Goal: Navigation & Orientation: Find specific page/section

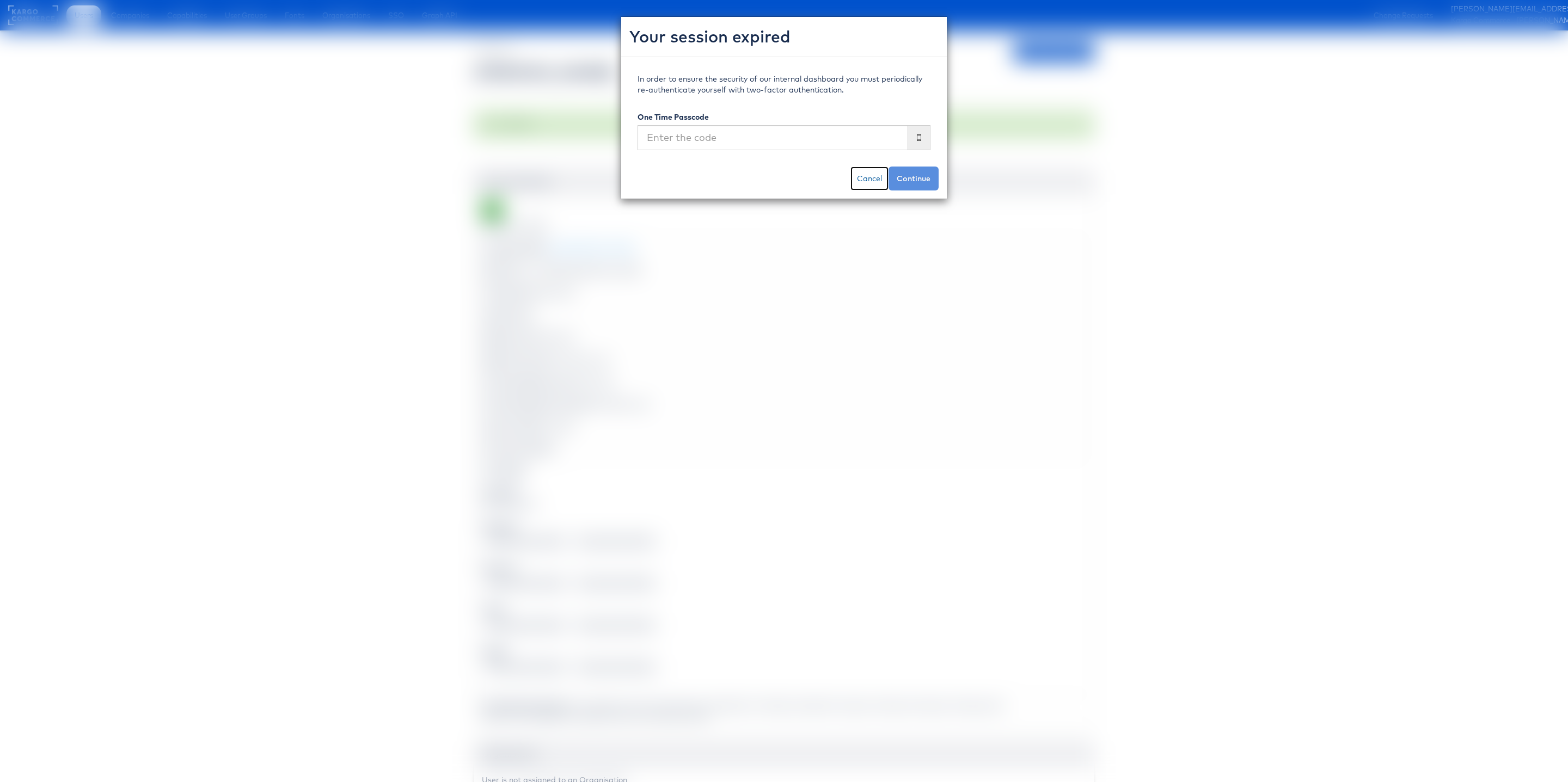
click at [865, 176] on link "Cancel" at bounding box center [869, 178] width 38 height 24
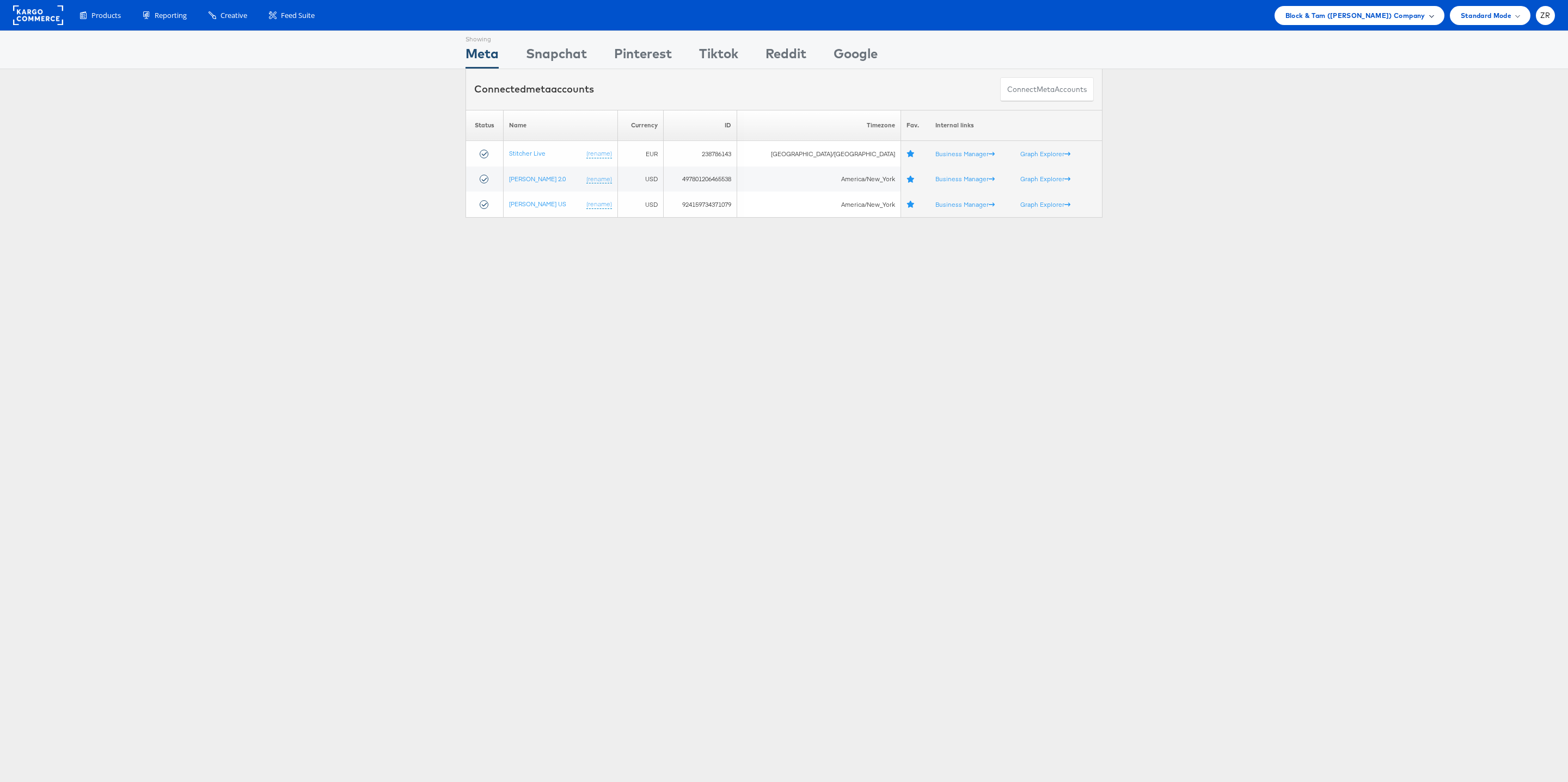
click at [1365, 17] on span "Block & Tam (Veronica Beard) Company" at bounding box center [1356, 16] width 140 height 12
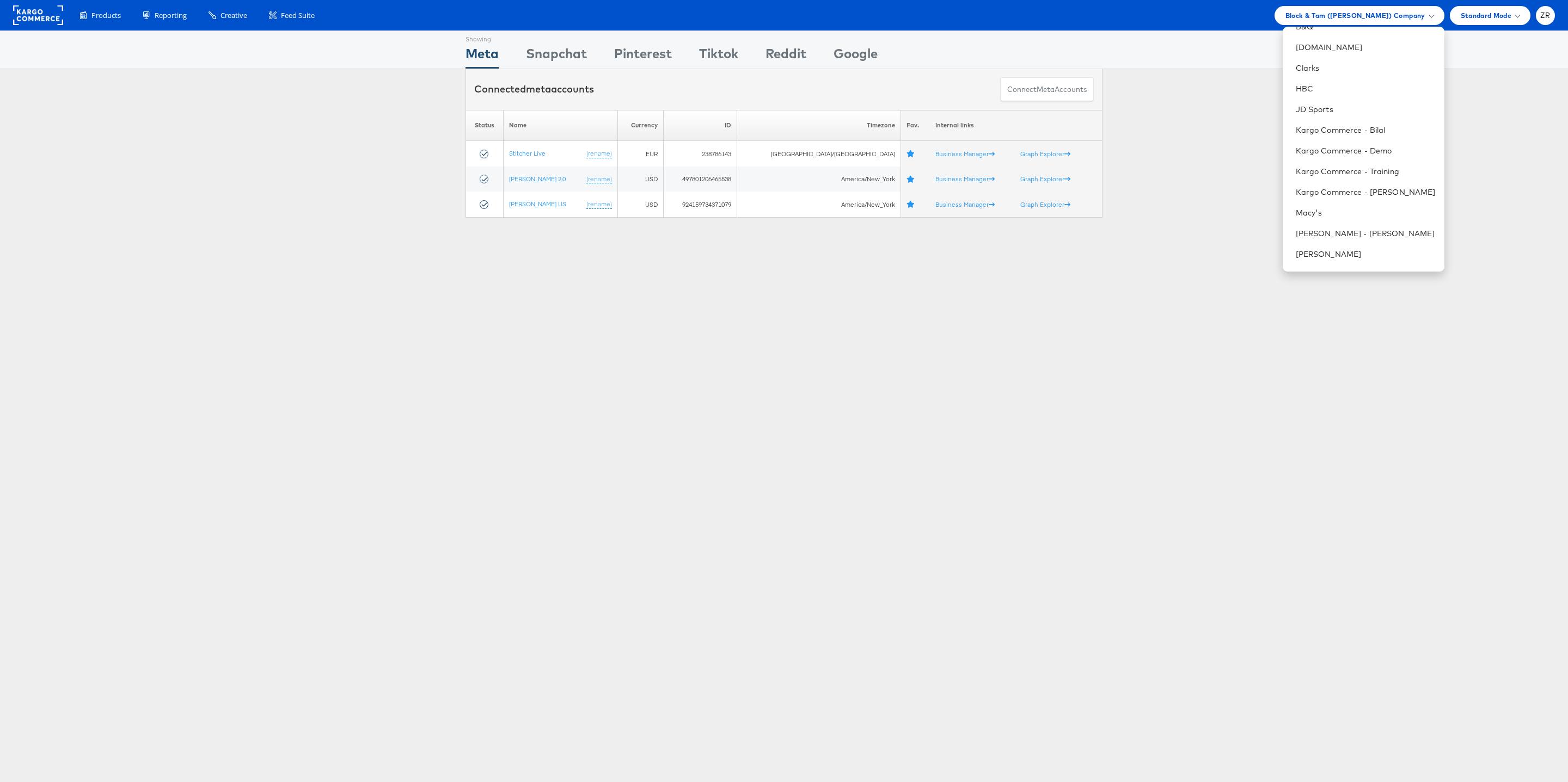
scroll to position [205, 0]
click at [1357, 191] on li "Kargo Commerce - [PERSON_NAME]" at bounding box center [1363, 186] width 162 height 20
click at [1375, 176] on li "Kargo Commerce - [PERSON_NAME]" at bounding box center [1363, 186] width 162 height 20
click at [1375, 178] on li "Kargo Commerce - [PERSON_NAME]" at bounding box center [1363, 186] width 162 height 20
click at [1365, 190] on link "Kargo Commerce - [PERSON_NAME]" at bounding box center [1365, 186] width 140 height 11
